Goal: Task Accomplishment & Management: Use online tool/utility

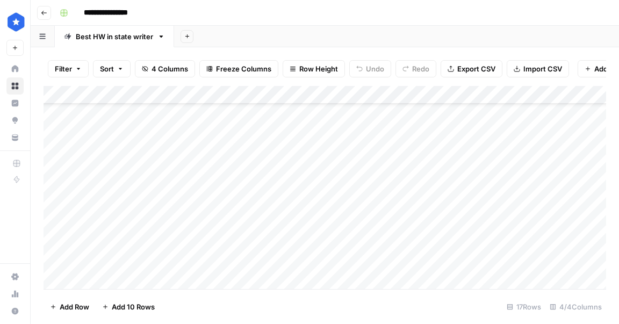
scroll to position [142, 0]
click at [122, 276] on div "Add Column" at bounding box center [325, 187] width 563 height 203
click at [166, 222] on div "Add Column" at bounding box center [325, 187] width 563 height 203
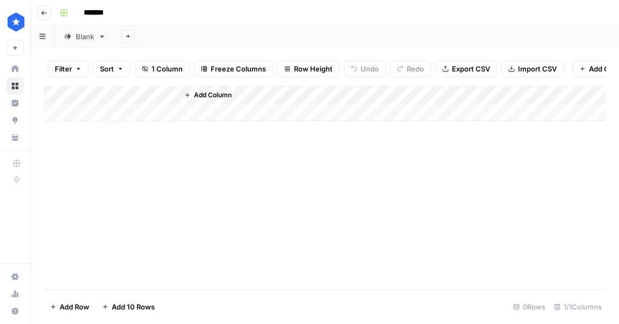
click at [81, 36] on div "Blank" at bounding box center [85, 36] width 18 height 11
click at [218, 159] on div "Add Column" at bounding box center [325, 187] width 563 height 203
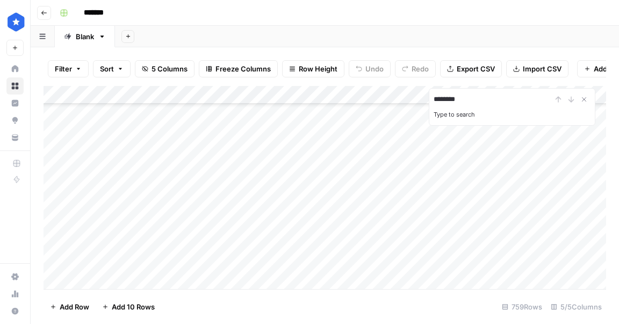
scroll to position [4222, 0]
type input "********"
click at [303, 145] on div "Add Column" at bounding box center [325, 187] width 563 height 203
click at [487, 73] on span "Export CSV" at bounding box center [476, 68] width 38 height 11
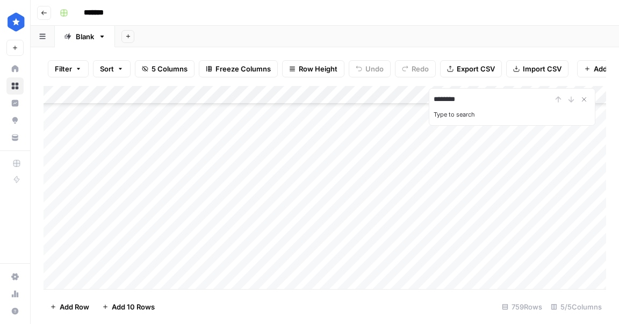
scroll to position [13708, 0]
click at [118, 277] on div "Add Column" at bounding box center [325, 187] width 563 height 203
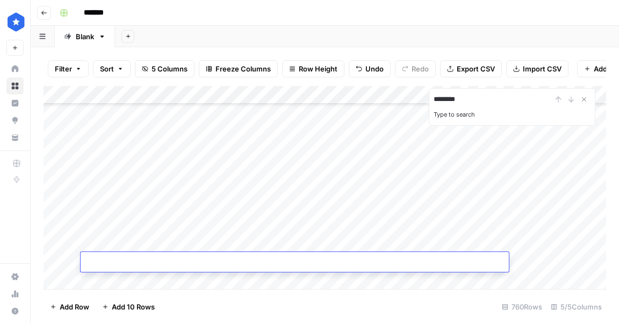
click at [253, 264] on textarea at bounding box center [295, 262] width 429 height 15
paste textarea "**********"
type textarea "**********"
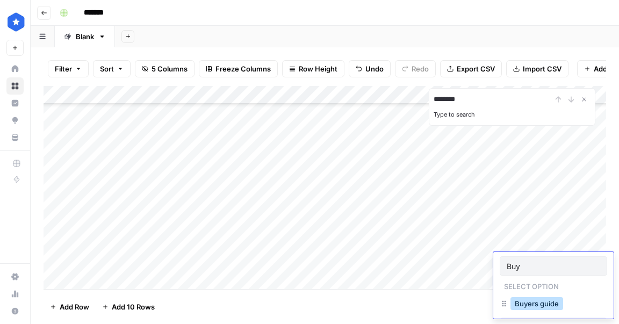
type input "Buy"
click at [532, 304] on button "Buyers guide" at bounding box center [537, 303] width 53 height 13
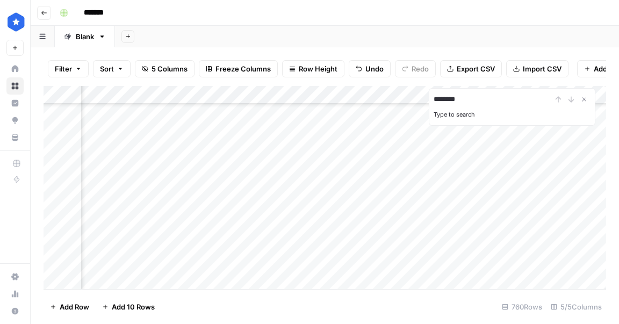
click at [360, 260] on div "Add Column" at bounding box center [325, 187] width 563 height 203
click at [134, 277] on div "Add Column" at bounding box center [325, 187] width 563 height 203
type textarea "**********"
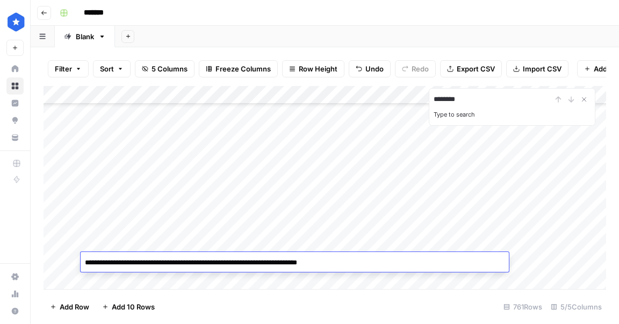
click at [557, 250] on div "Add Column" at bounding box center [325, 187] width 563 height 203
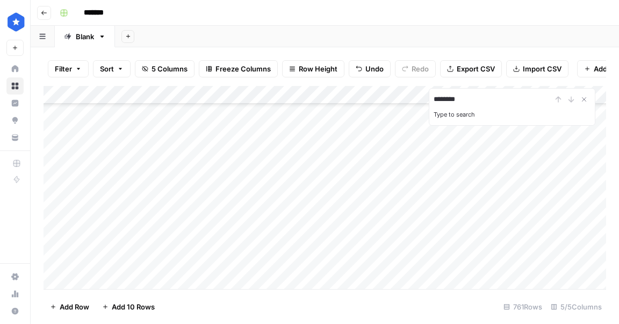
click at [536, 261] on div "Add Column" at bounding box center [325, 187] width 563 height 203
click at [116, 279] on div "Add Column" at bounding box center [325, 187] width 563 height 203
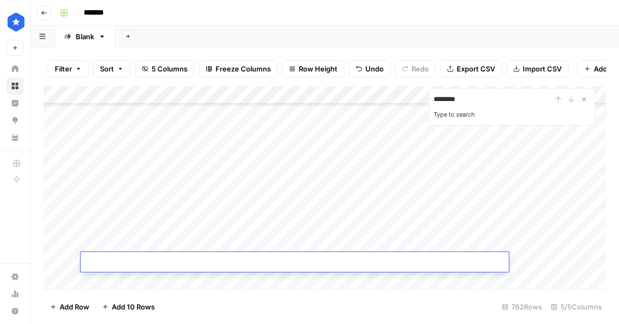
type textarea "**********"
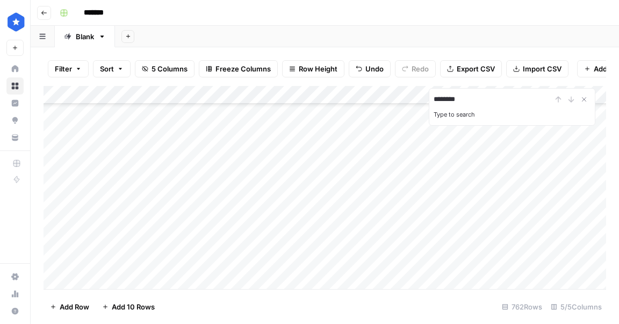
click at [550, 243] on div "Add Column" at bounding box center [325, 187] width 563 height 203
click at [542, 259] on div "Add Column" at bounding box center [325, 187] width 563 height 203
click at [546, 259] on div "Add Column" at bounding box center [325, 187] width 563 height 203
click at [549, 244] on div "Add Column" at bounding box center [325, 187] width 563 height 203
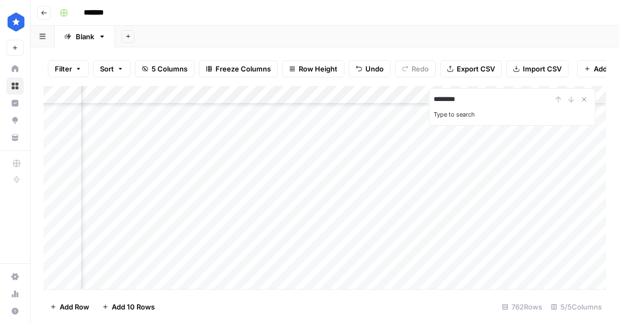
scroll to position [13763, 290]
click at [502, 226] on div "Add Column" at bounding box center [325, 187] width 563 height 203
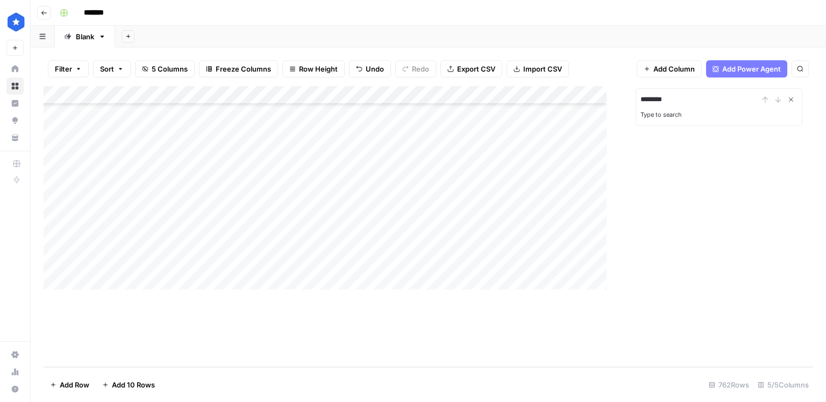
scroll to position [13686, 0]
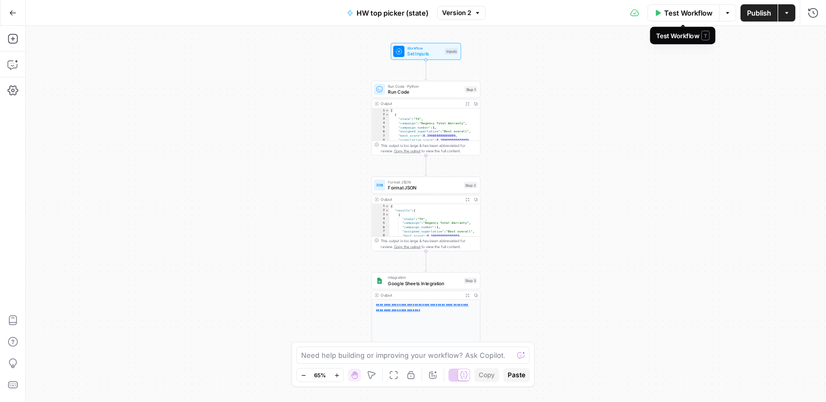
click at [689, 16] on span "Test Workflow" at bounding box center [688, 13] width 48 height 11
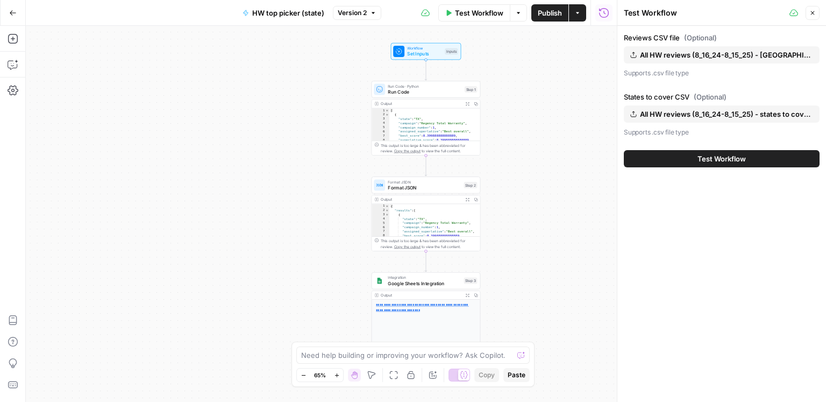
click at [680, 56] on span "All HW reviews (8_16_24-8_15_25) - TX-WY reviews.csv" at bounding box center [726, 54] width 173 height 11
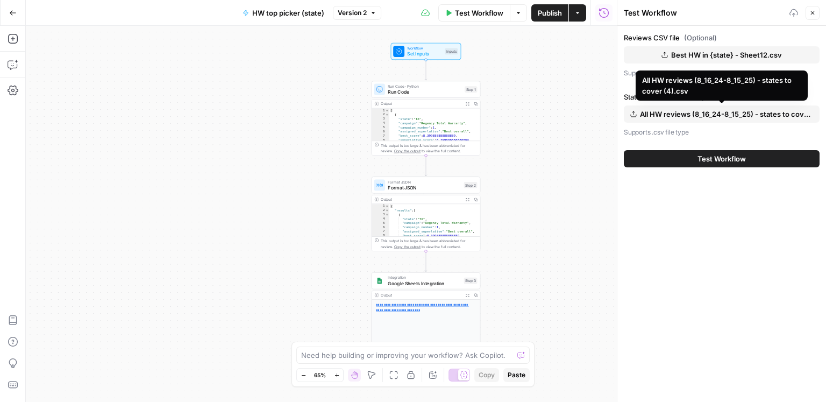
click at [739, 115] on span "All HW reviews (8_16_24-8_15_25) - states to cover (4).csv" at bounding box center [726, 114] width 173 height 11
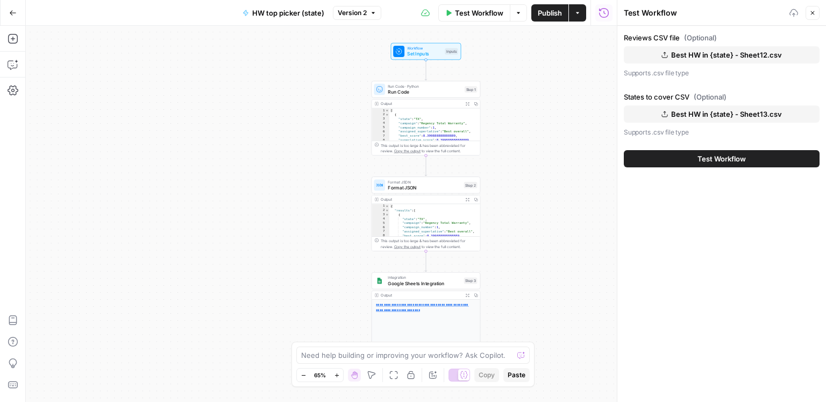
click at [702, 159] on span "Test Workflow" at bounding box center [721, 158] width 48 height 11
click at [702, 161] on span "Test Workflow" at bounding box center [721, 158] width 48 height 11
click at [712, 162] on span "Test Workflow" at bounding box center [721, 158] width 48 height 11
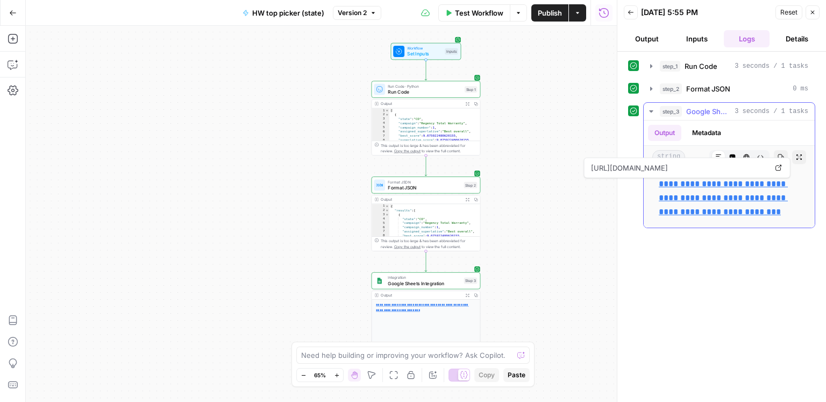
click at [702, 196] on link "**********" at bounding box center [723, 198] width 129 height 36
click at [482, 18] on button "Test Workflow" at bounding box center [474, 12] width 72 height 17
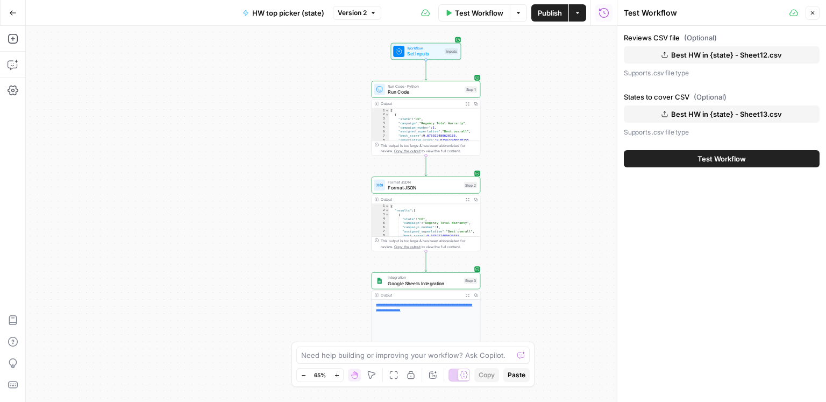
click at [683, 58] on span "Best HW in {state} - Sheet12.csv" at bounding box center [726, 54] width 111 height 11
click at [714, 115] on span "Best HW in {state} - Sheet13.csv" at bounding box center [726, 113] width 111 height 11
click at [750, 160] on button "Test Workflow" at bounding box center [722, 158] width 196 height 17
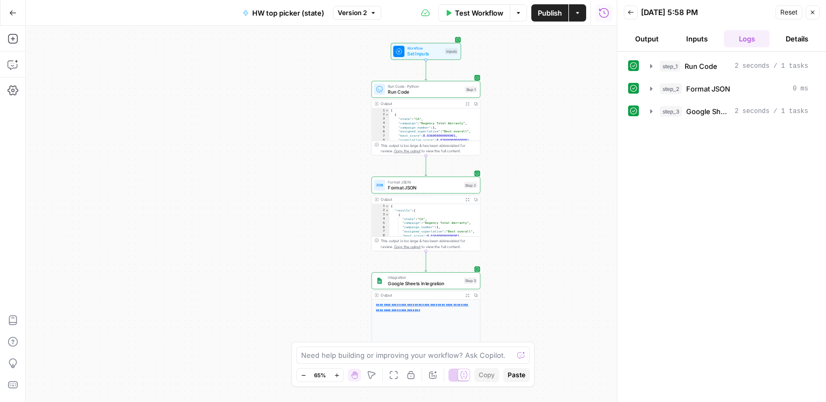
click at [698, 175] on div "step_1 Run Code 2 seconds / 1 tasks step_2 Format JSON 0 ms step_3 Google Sheet…" at bounding box center [721, 226] width 187 height 339
click at [690, 114] on span "Google Sheets Integration" at bounding box center [708, 111] width 44 height 11
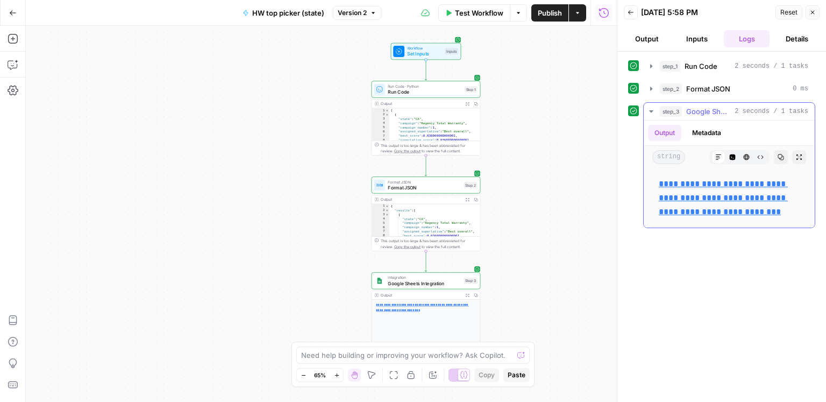
click at [699, 181] on link "**********" at bounding box center [723, 198] width 129 height 36
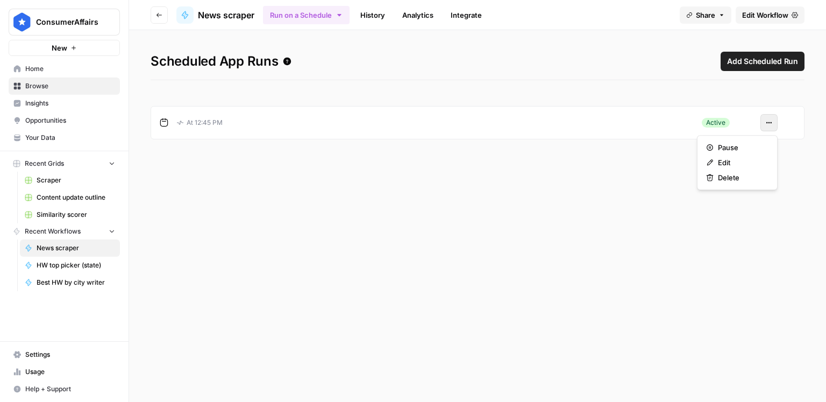
click at [765, 124] on button "Actions" at bounding box center [768, 122] width 17 height 17
click at [739, 144] on span "Pause" at bounding box center [741, 147] width 46 height 11
